Goal: Navigation & Orientation: Find specific page/section

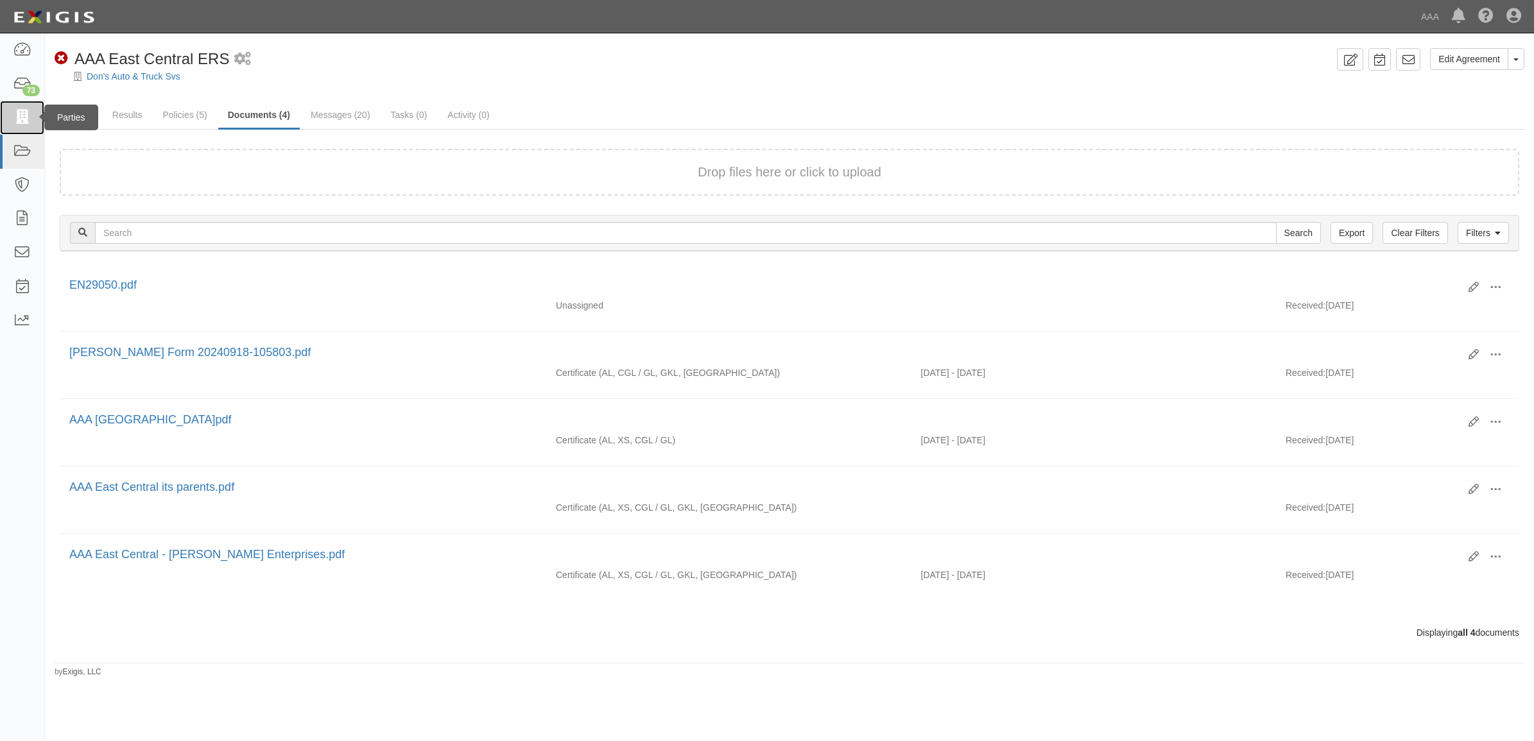
click at [20, 114] on icon at bounding box center [22, 117] width 18 height 15
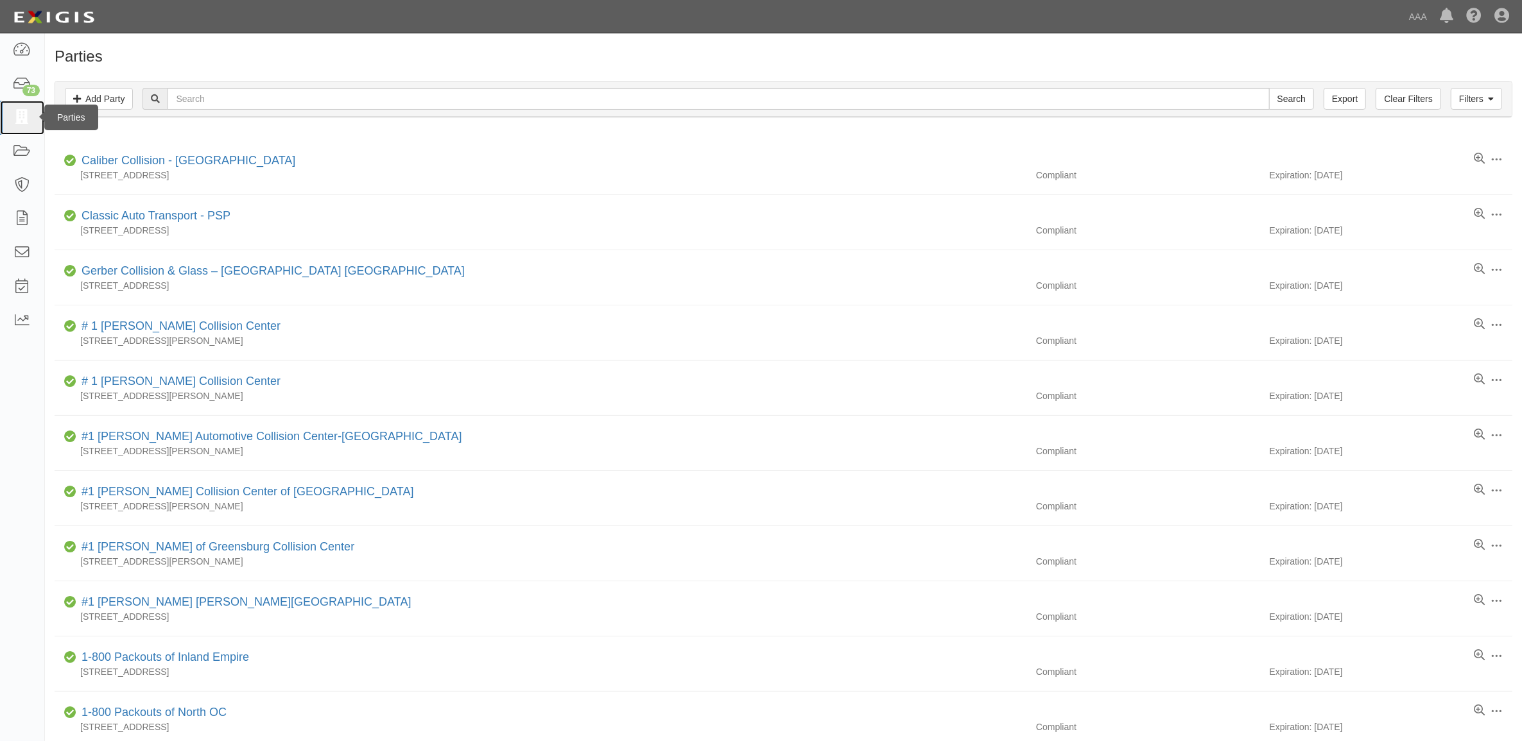
click at [21, 119] on icon at bounding box center [22, 117] width 18 height 15
click at [23, 53] on icon at bounding box center [22, 50] width 18 height 15
